Goal: Information Seeking & Learning: Find specific page/section

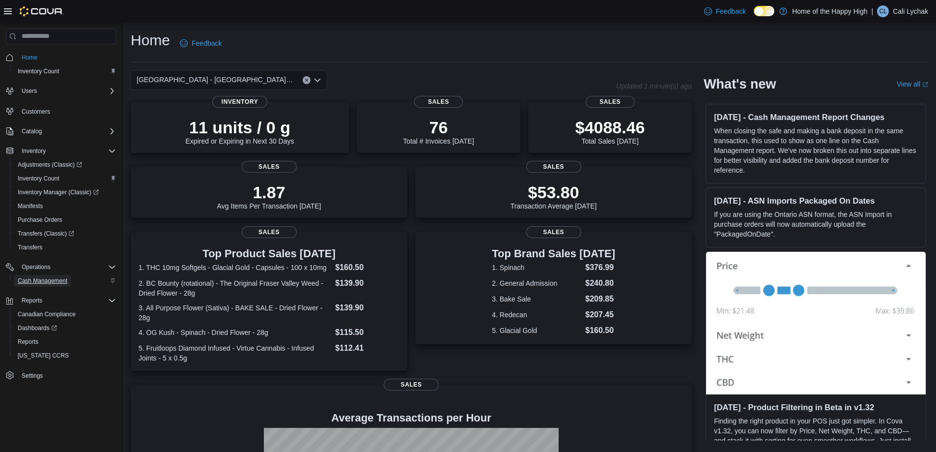
click at [43, 283] on span "Cash Management" at bounding box center [43, 281] width 50 height 8
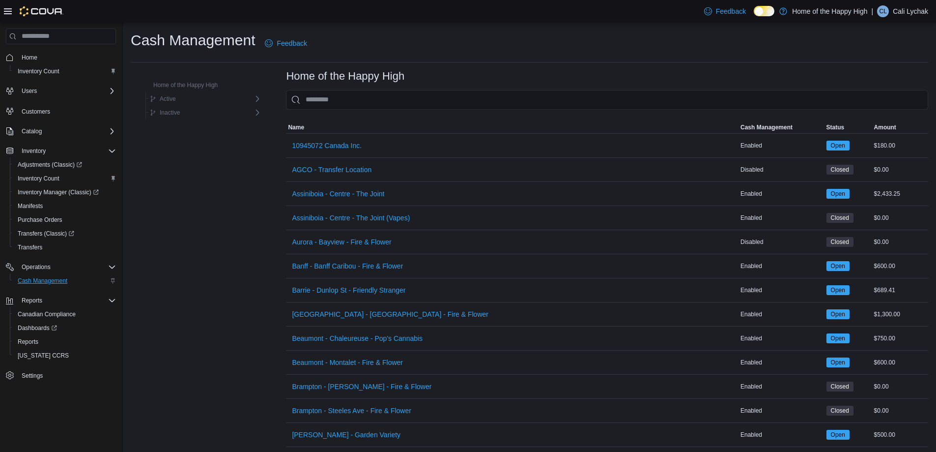
click at [7, 13] on icon at bounding box center [8, 11] width 8 height 6
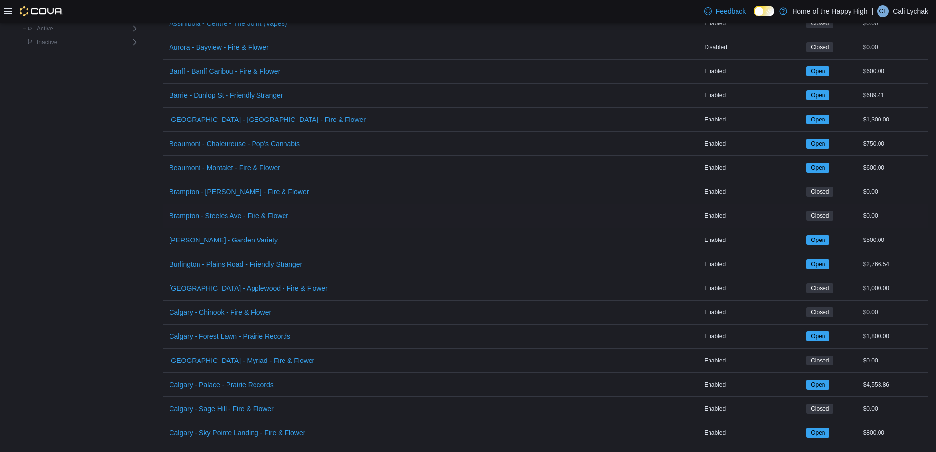
scroll to position [442, 0]
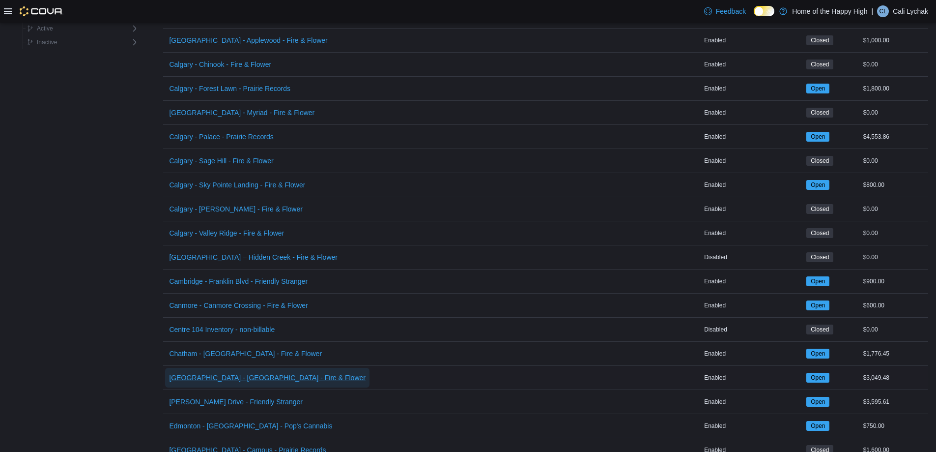
click at [208, 373] on span "[GEOGRAPHIC_DATA] - [GEOGRAPHIC_DATA] - Fire & Flower" at bounding box center [267, 377] width 197 height 10
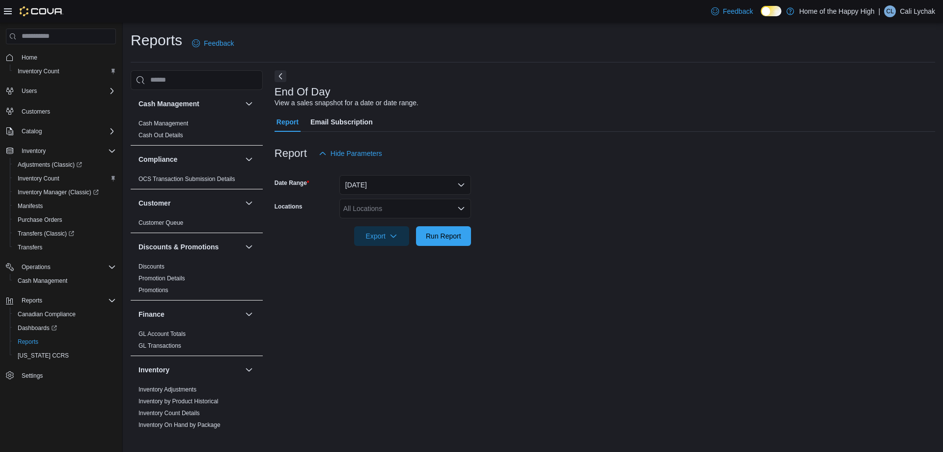
click at [5, 8] on icon at bounding box center [8, 11] width 8 height 8
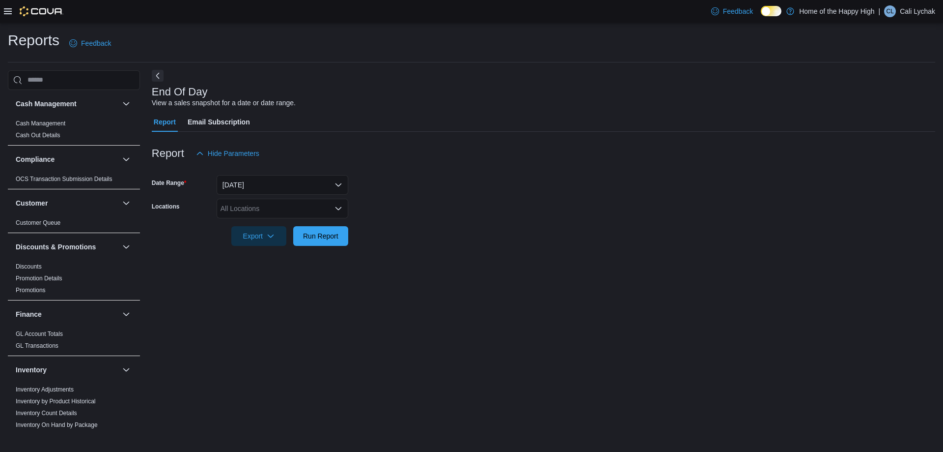
click at [160, 77] on button "Next" at bounding box center [158, 76] width 12 height 12
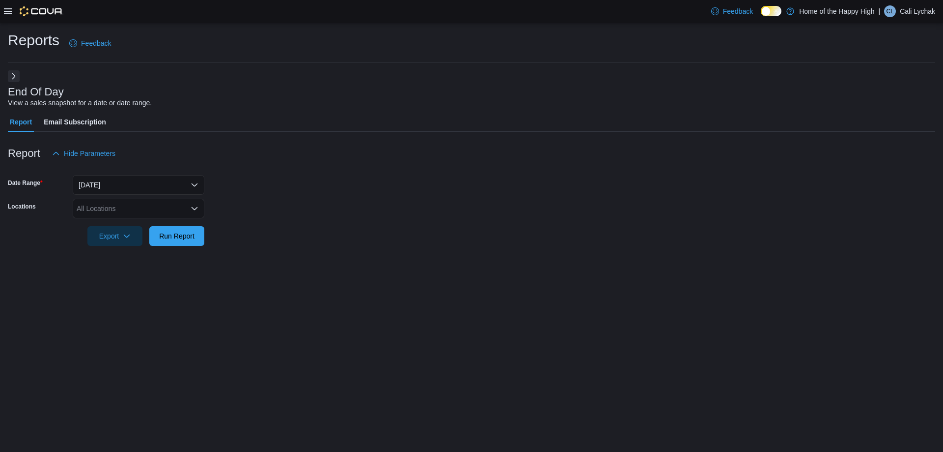
click at [132, 214] on div "All Locations" at bounding box center [139, 208] width 132 height 20
type input "****"
click at [135, 223] on span "[GEOGRAPHIC_DATA] - [GEOGRAPHIC_DATA] - Fire & Flower" at bounding box center [211, 225] width 197 height 10
drag, startPoint x: 336, startPoint y: 246, endPoint x: 294, endPoint y: 223, distance: 47.5
click at [335, 246] on div at bounding box center [472, 252] width 928 height 12
